Goal: Find specific page/section: Find specific page/section

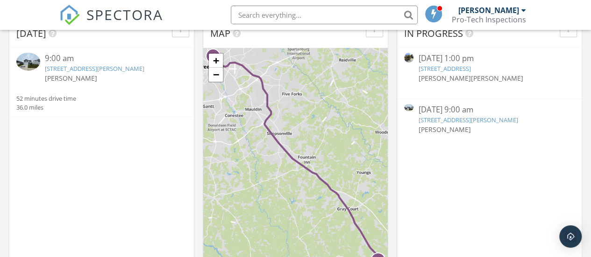
scroll to position [75, 0]
click at [93, 71] on link "[STREET_ADDRESS][PERSON_NAME]" at bounding box center [94, 68] width 99 height 8
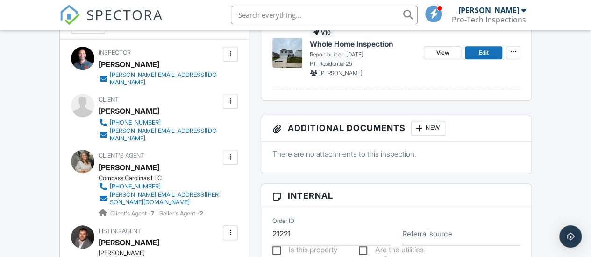
scroll to position [280, 0]
click at [444, 53] on span "View" at bounding box center [442, 52] width 13 height 9
